Goal: Register for event/course

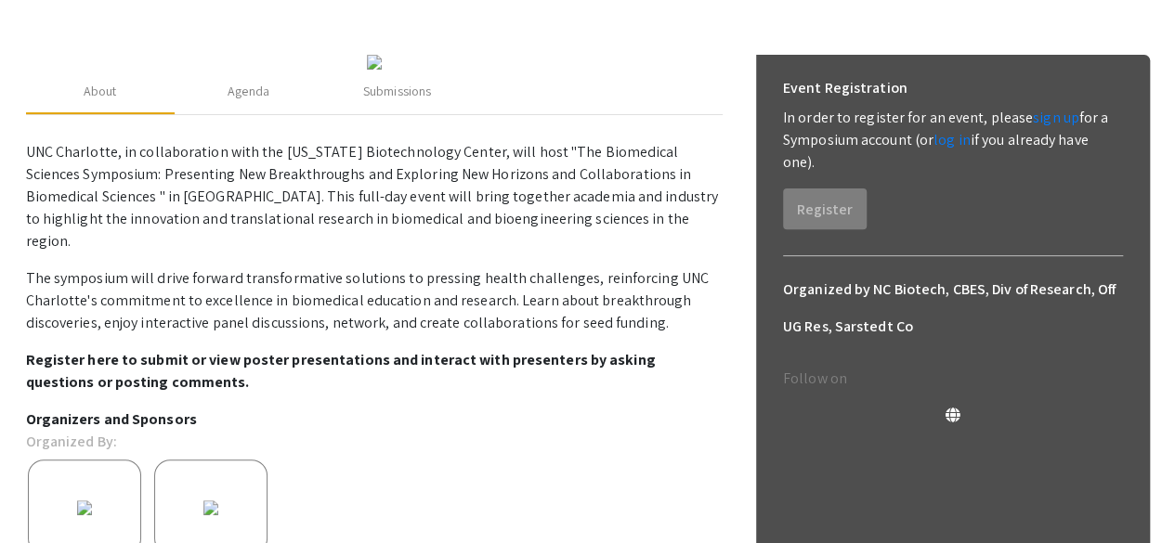
scroll to position [230, 0]
click at [1044, 116] on link "sign up" at bounding box center [1056, 117] width 46 height 20
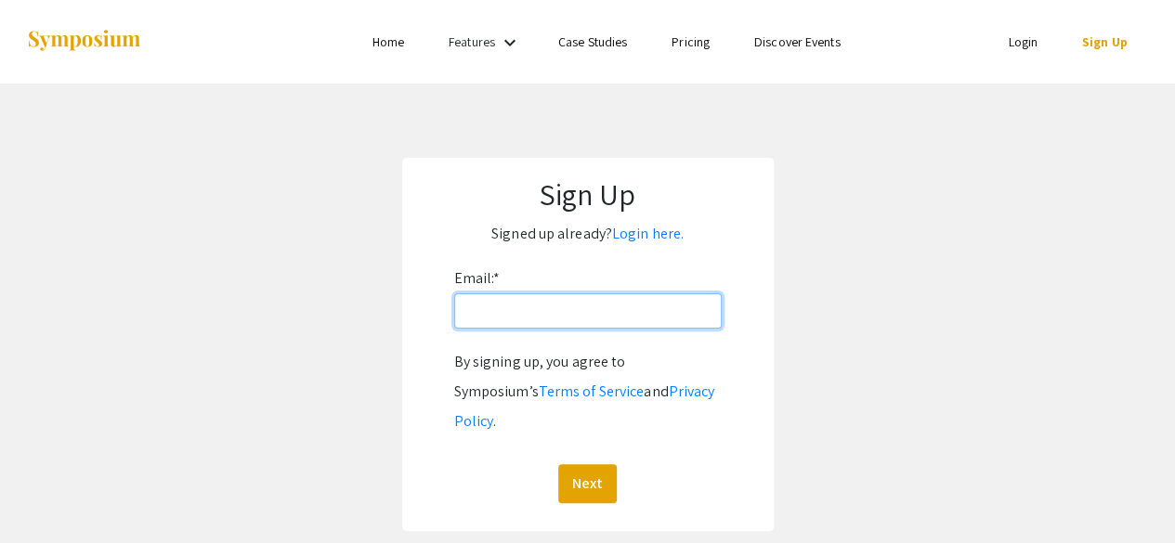
click at [550, 315] on input "Email: *" at bounding box center [587, 310] width 267 height 35
click at [525, 306] on input "Email: *" at bounding box center [587, 310] width 267 height 35
type input "[EMAIL_ADDRESS][DOMAIN_NAME][PERSON_NAME]"
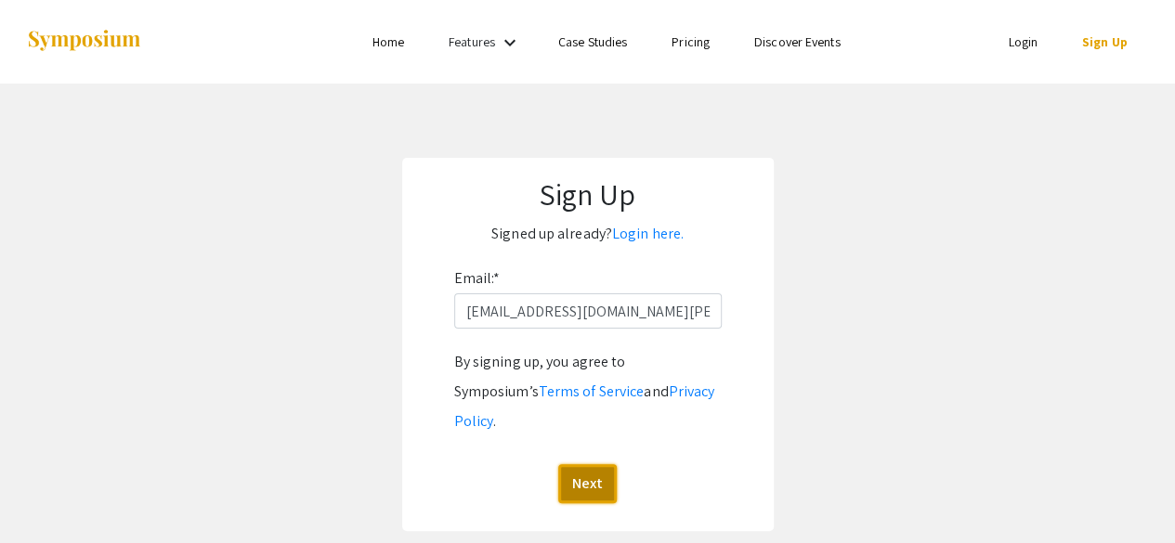
click at [593, 464] on button "Next" at bounding box center [587, 483] width 59 height 39
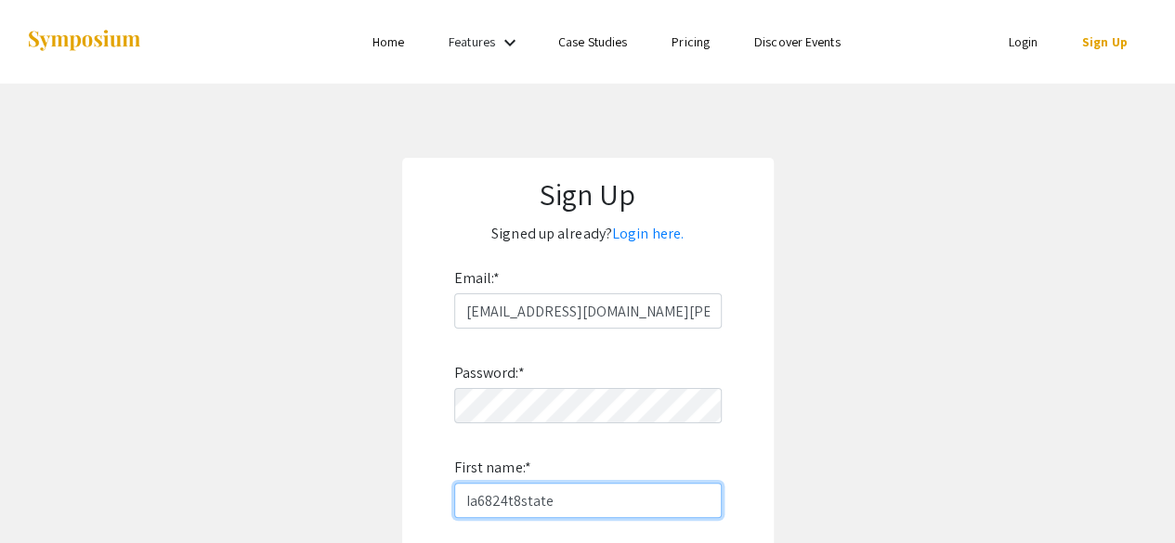
type input "Ia6824t8state!"
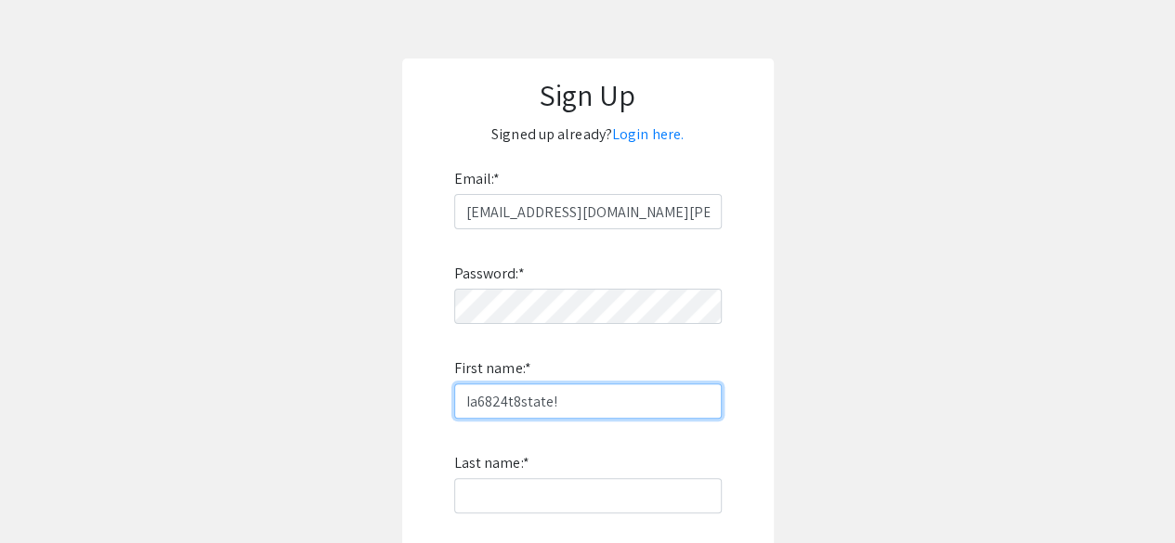
scroll to position [122, 0]
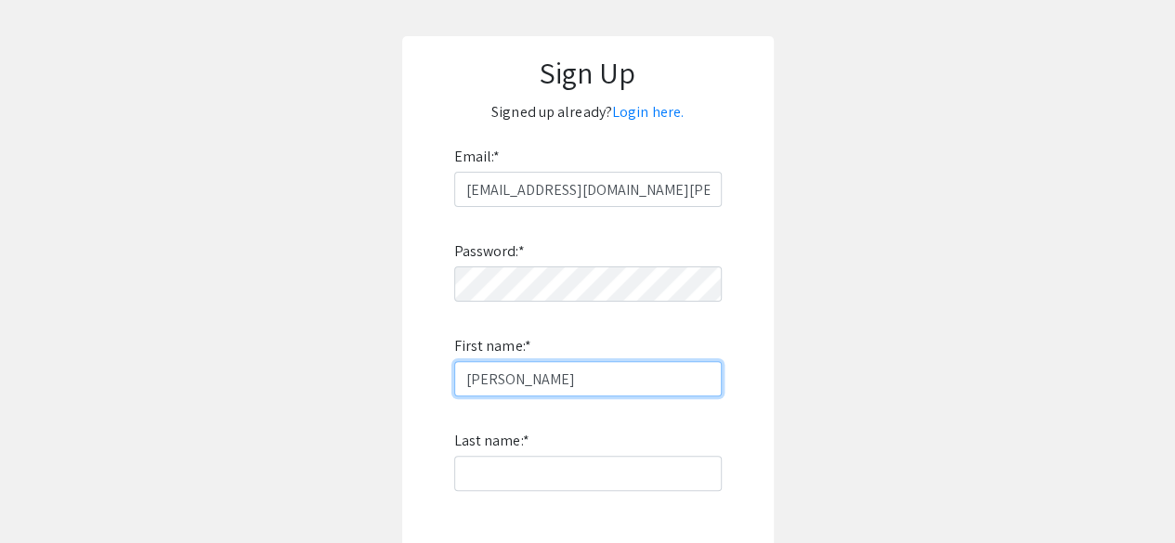
type input "Shounak"
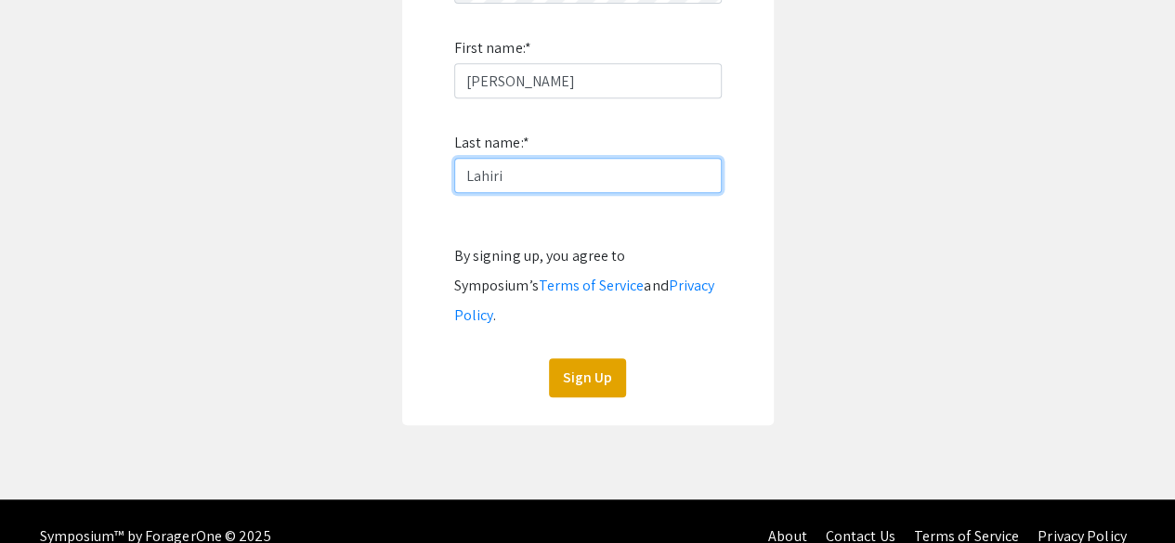
type input "Lahiri"
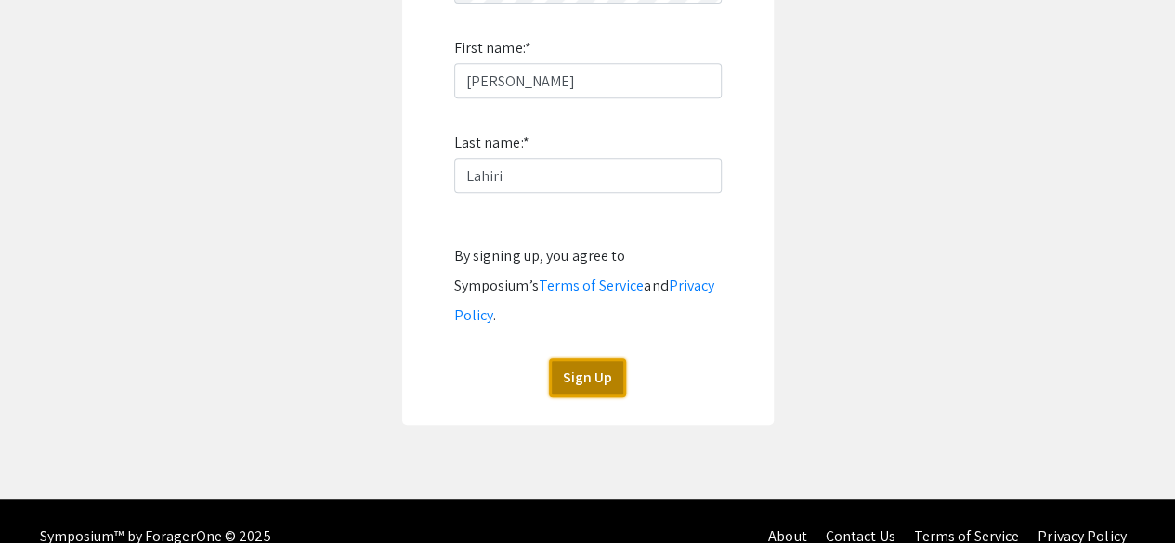
click at [561, 361] on button "Sign Up" at bounding box center [587, 377] width 77 height 39
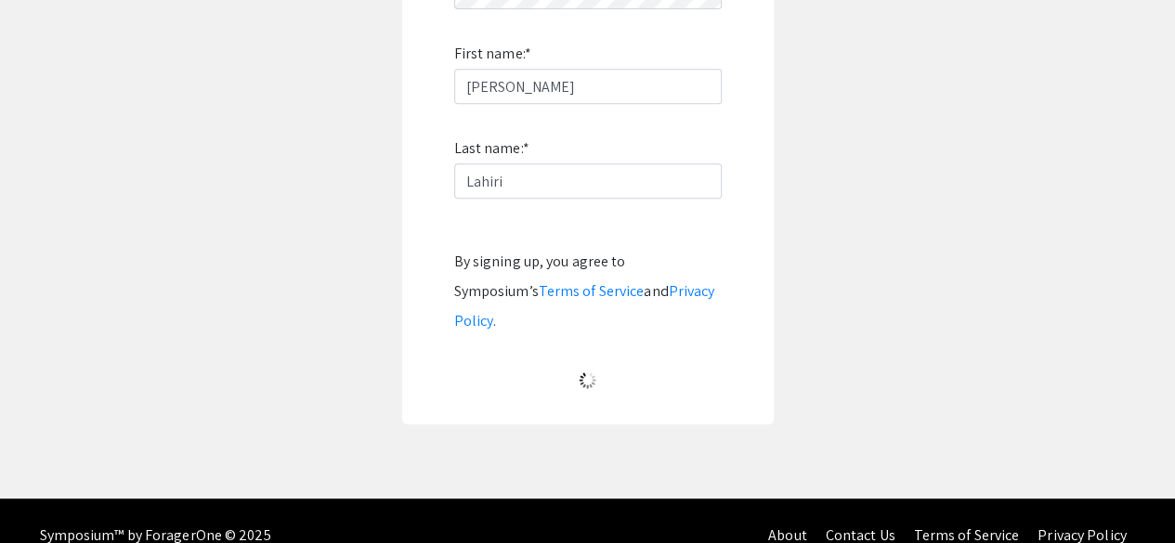
scroll to position [152, 0]
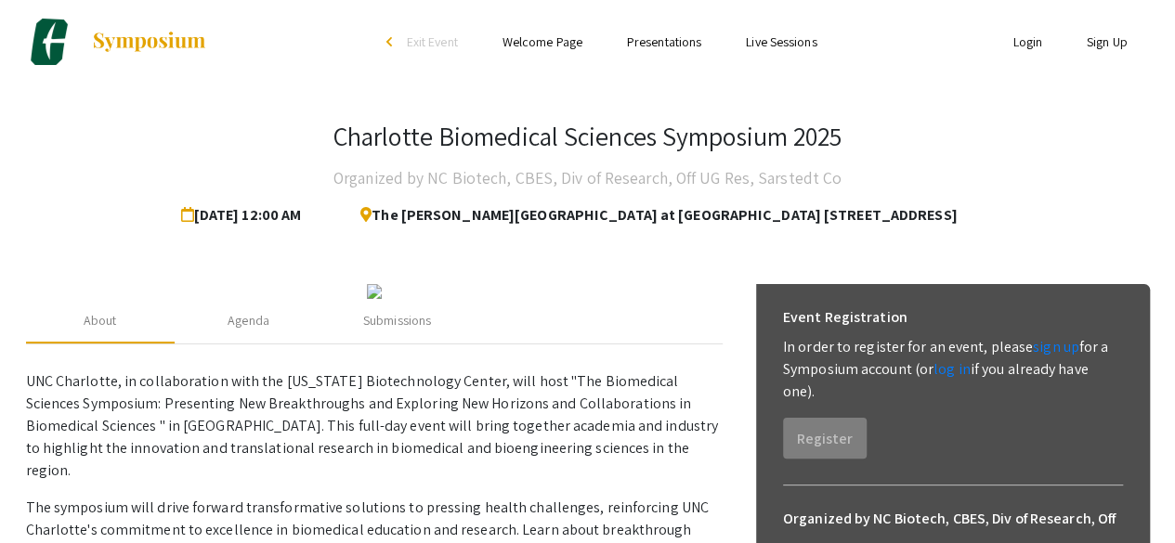
click at [938, 371] on link "log in" at bounding box center [951, 369] width 37 height 20
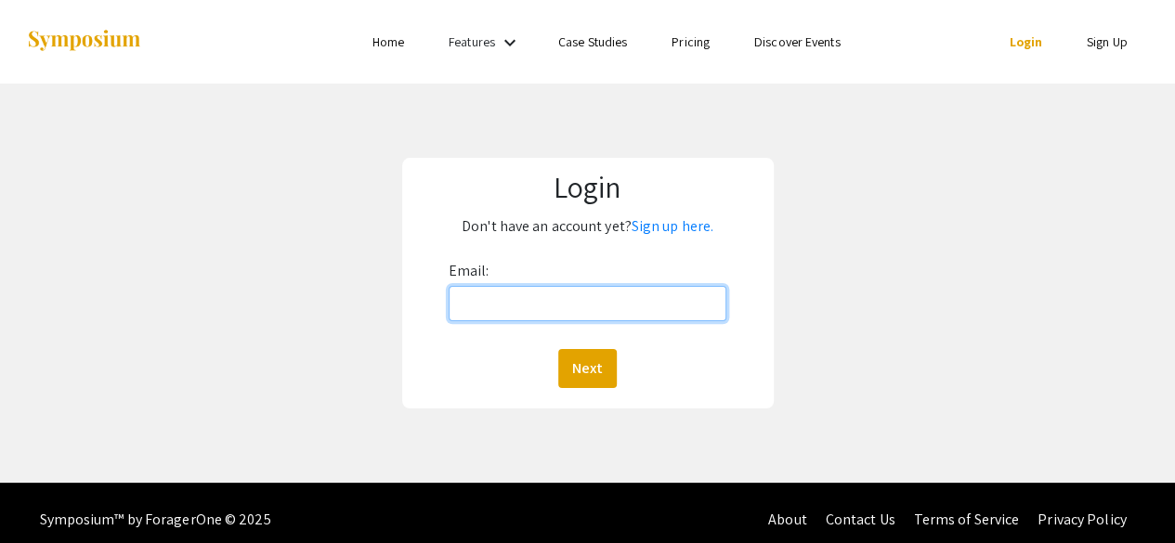
click at [567, 307] on input "Email:" at bounding box center [588, 303] width 279 height 35
type input "[EMAIL_ADDRESS][DOMAIN_NAME][PERSON_NAME]"
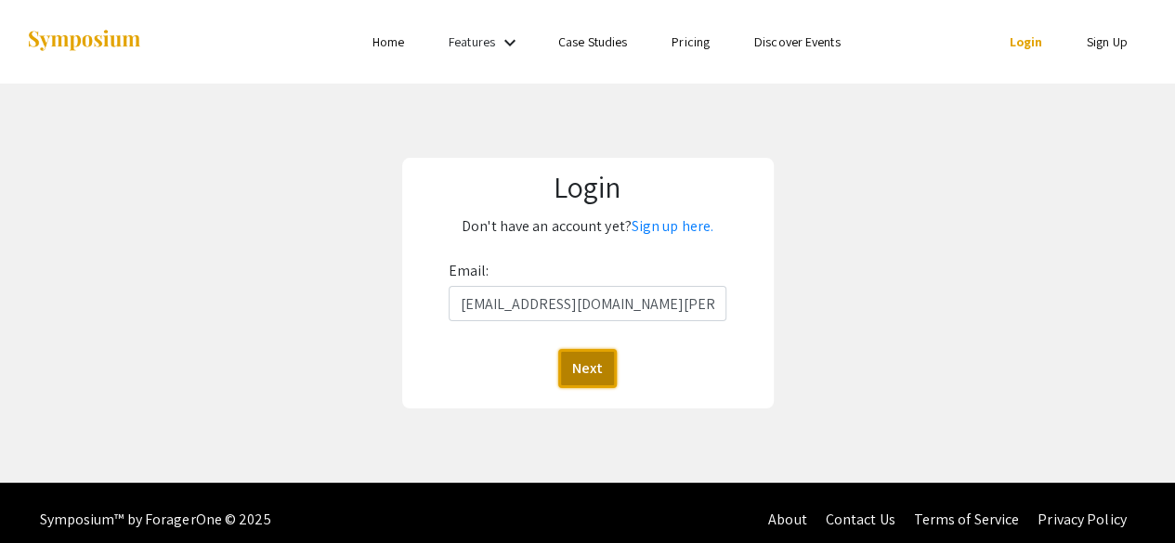
click at [581, 366] on button "Next" at bounding box center [587, 368] width 59 height 39
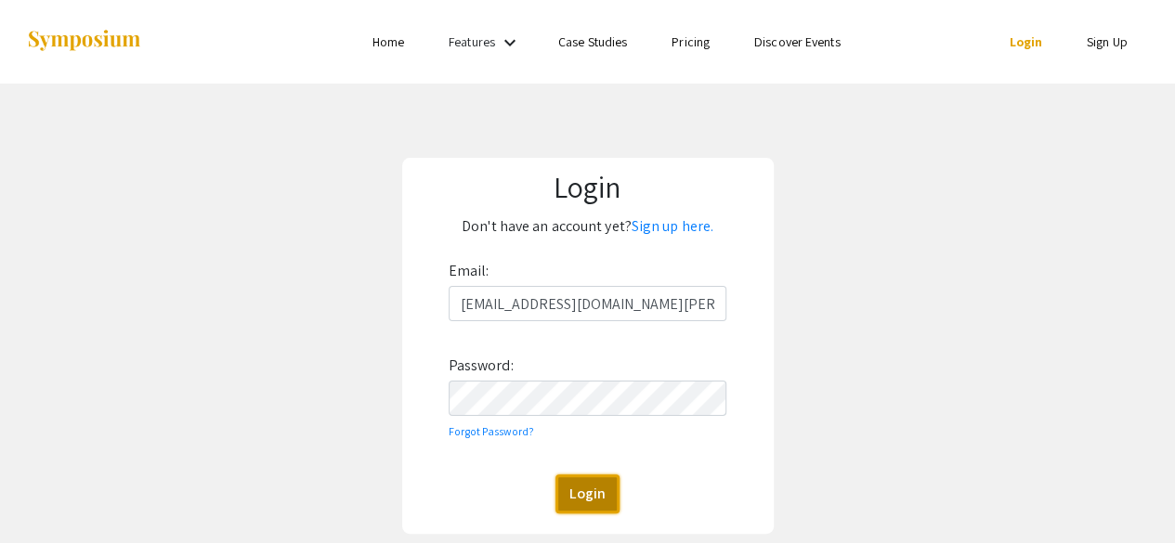
click at [576, 498] on button "Login" at bounding box center [587, 494] width 64 height 39
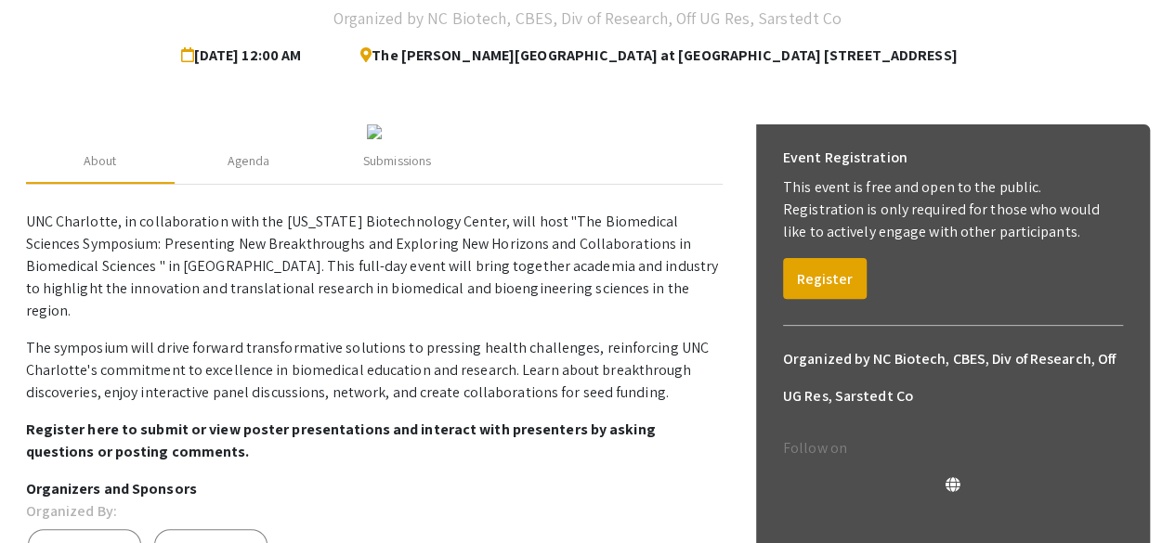
scroll to position [160, 0]
click at [377, 171] on div "Submissions" at bounding box center [397, 161] width 68 height 20
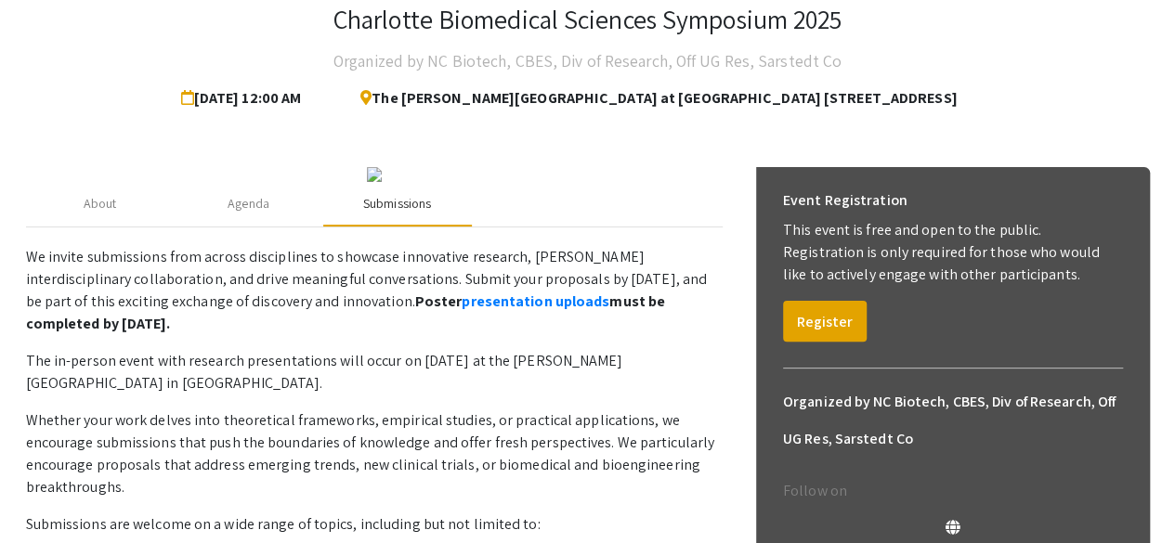
scroll to position [116, 0]
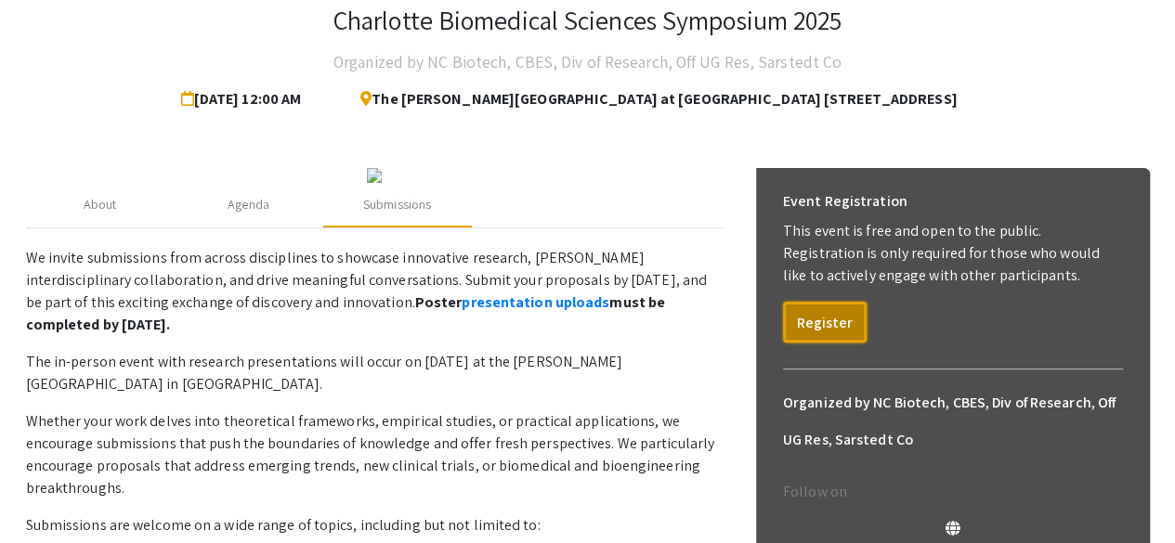
click at [812, 319] on button "Register" at bounding box center [825, 322] width 84 height 41
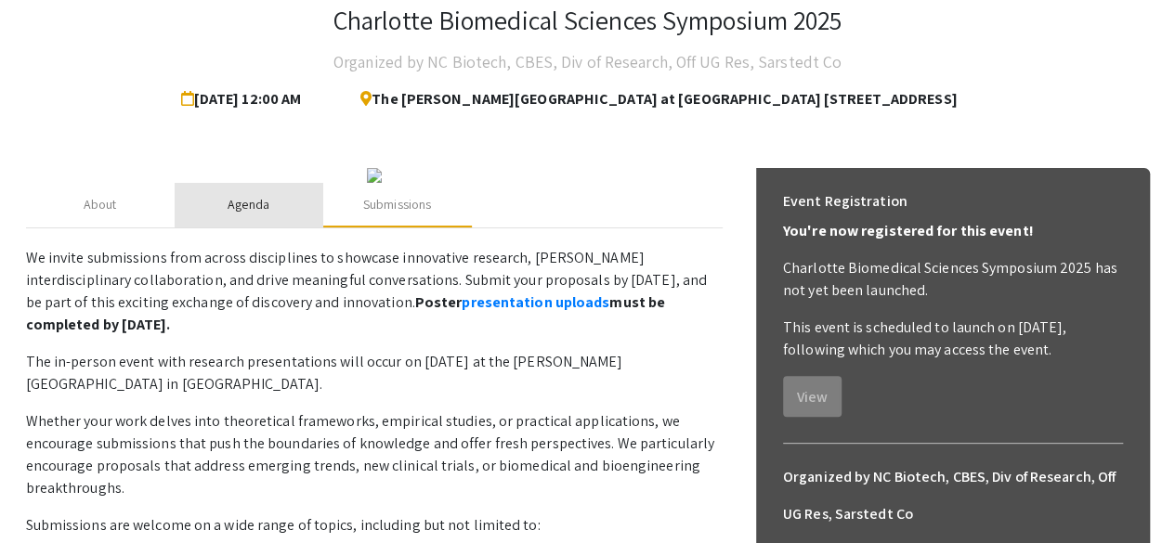
click at [227, 228] on div "Agenda" at bounding box center [249, 205] width 149 height 45
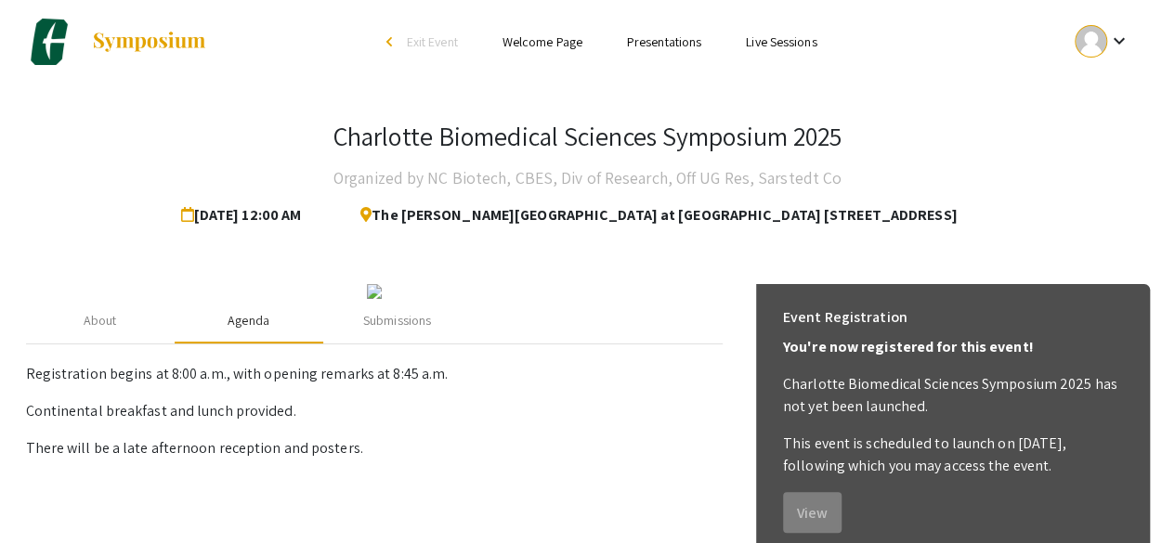
scroll to position [331, 0]
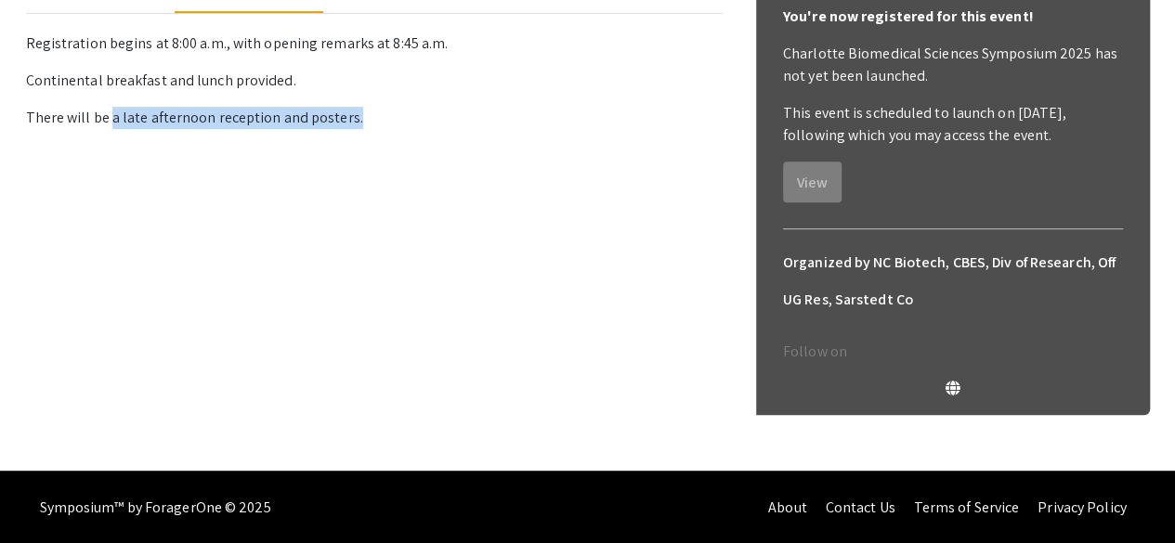
drag, startPoint x: 111, startPoint y: 298, endPoint x: 348, endPoint y: 301, distance: 237.8
click at [348, 129] on p "There will be a late afternoon reception and posters." at bounding box center [374, 118] width 697 height 22
click at [460, 328] on div "About Agenda Submissions Registration begins at 8:00 a.m., with opening remarks…" at bounding box center [374, 212] width 697 height 517
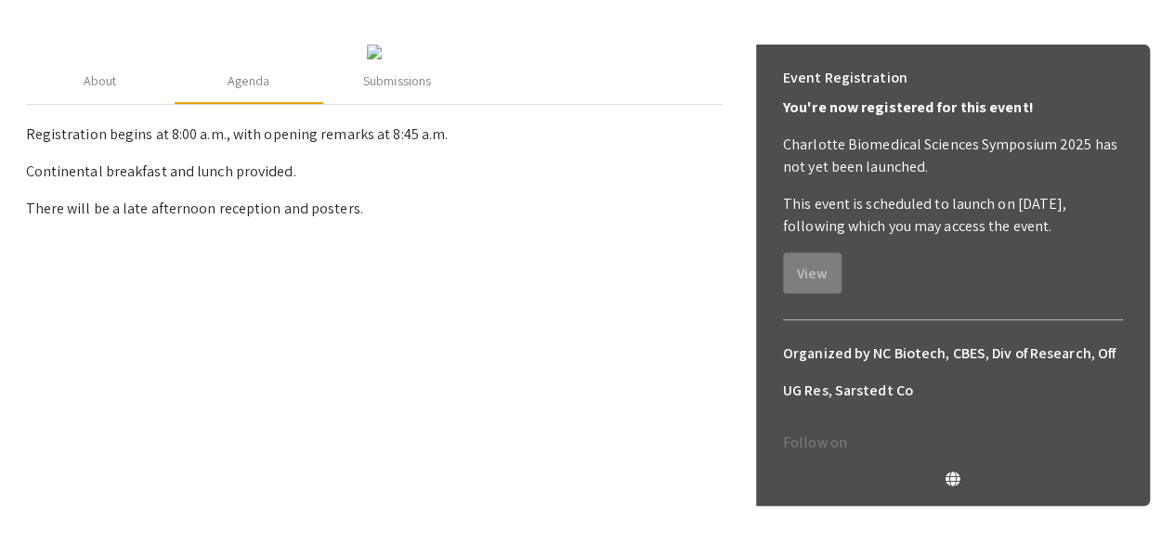
scroll to position [239, 0]
